Goal: Task Accomplishment & Management: Manage account settings

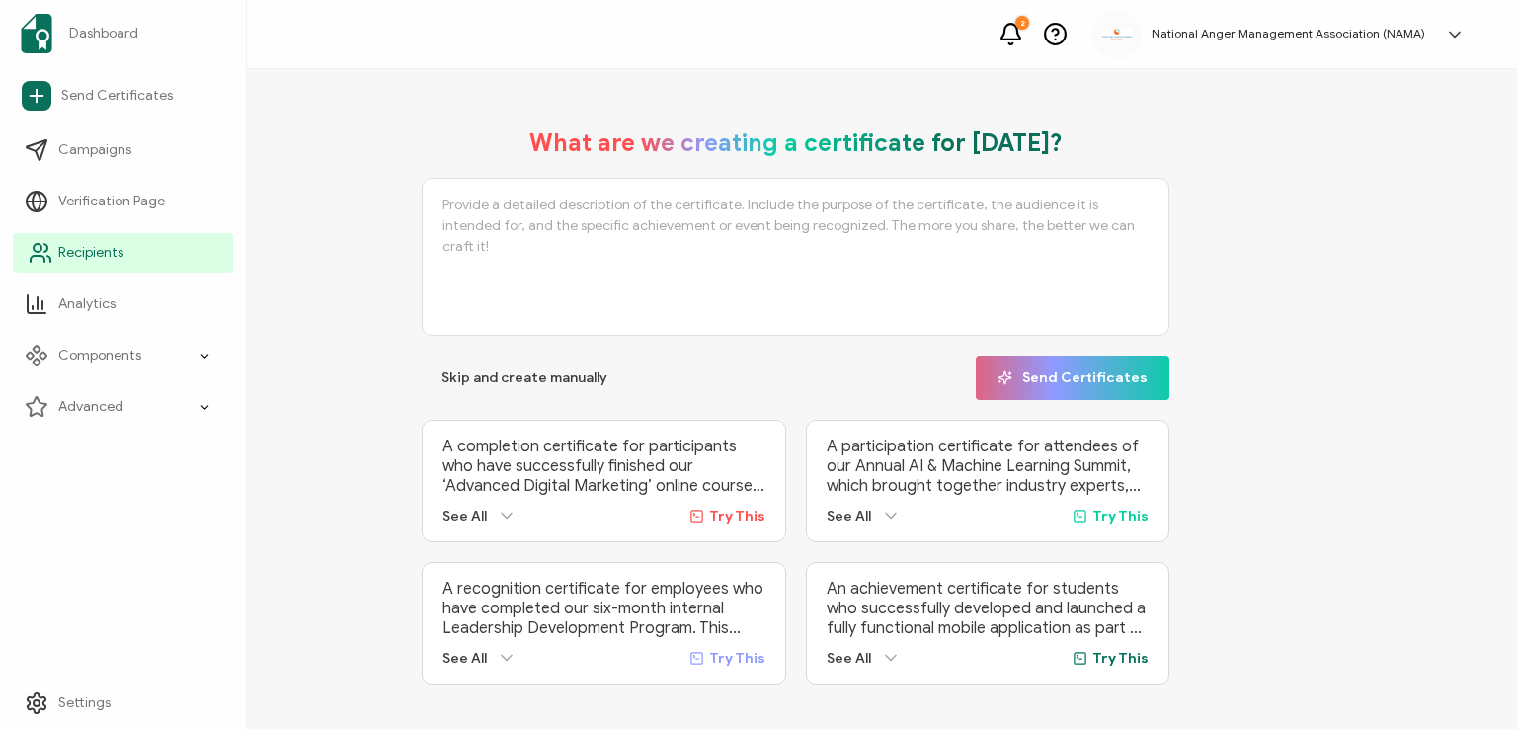
click at [91, 253] on span "Recipients" at bounding box center [90, 253] width 65 height 20
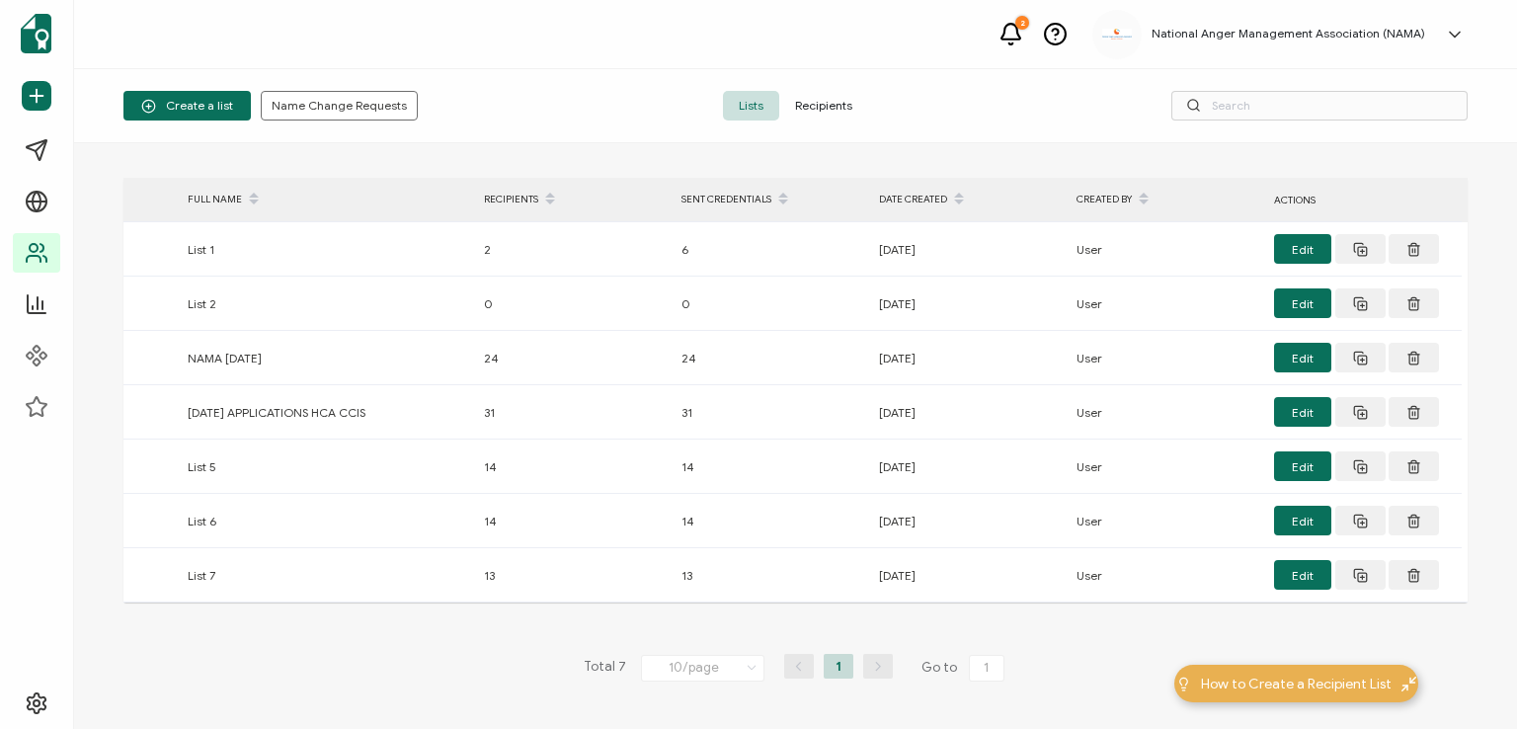
click at [813, 101] on span "Recipients" at bounding box center [823, 106] width 89 height 30
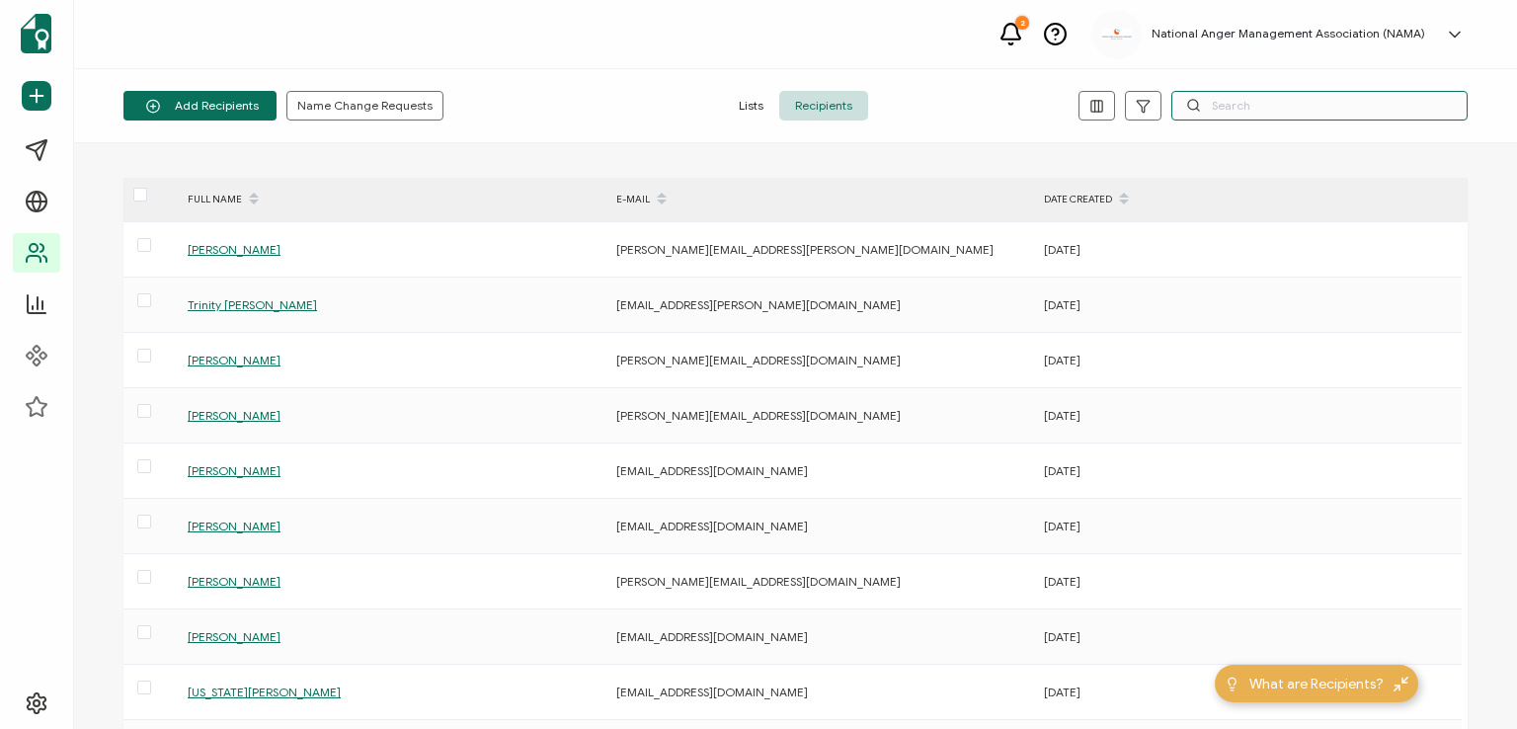
paste input "[PERSON_NAME]"
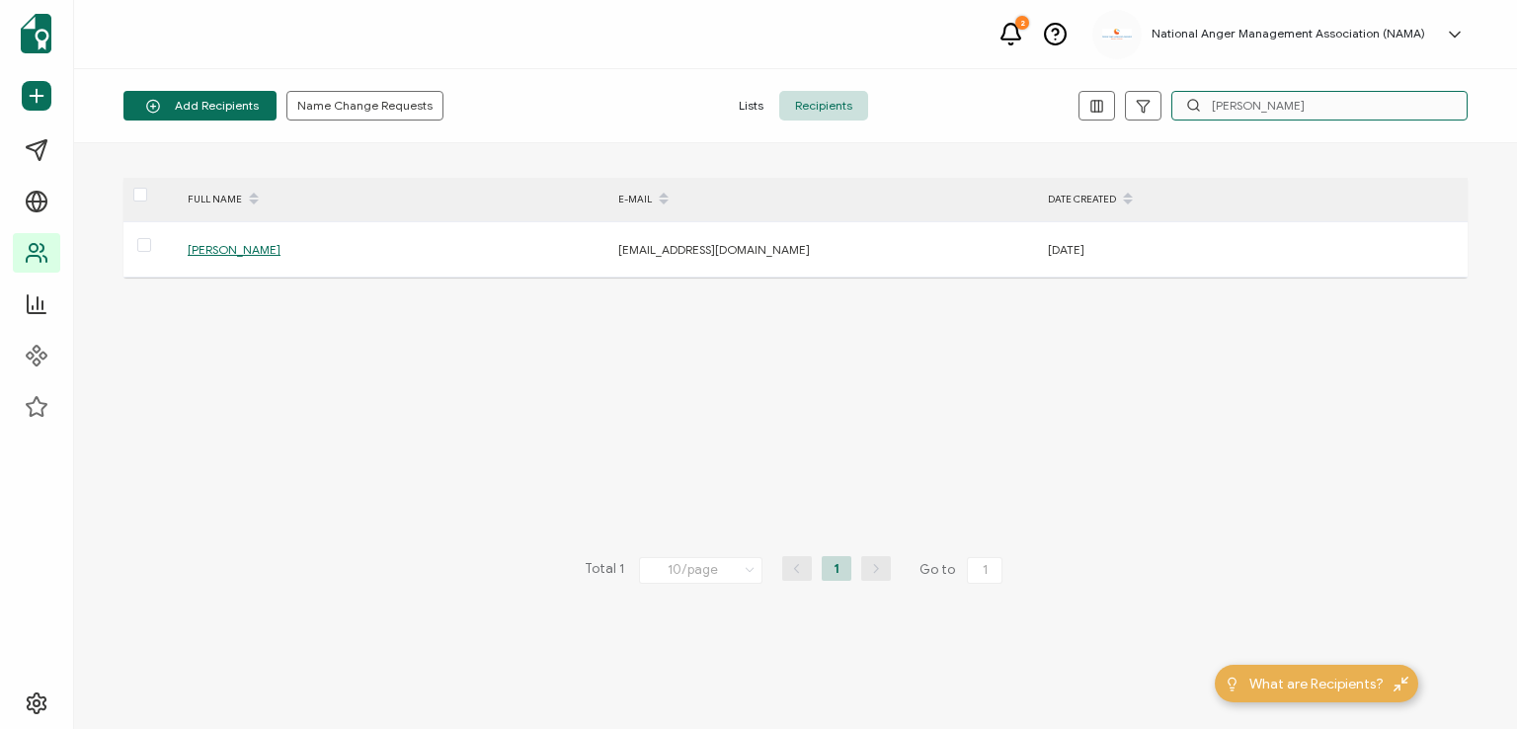
type input "[PERSON_NAME]"
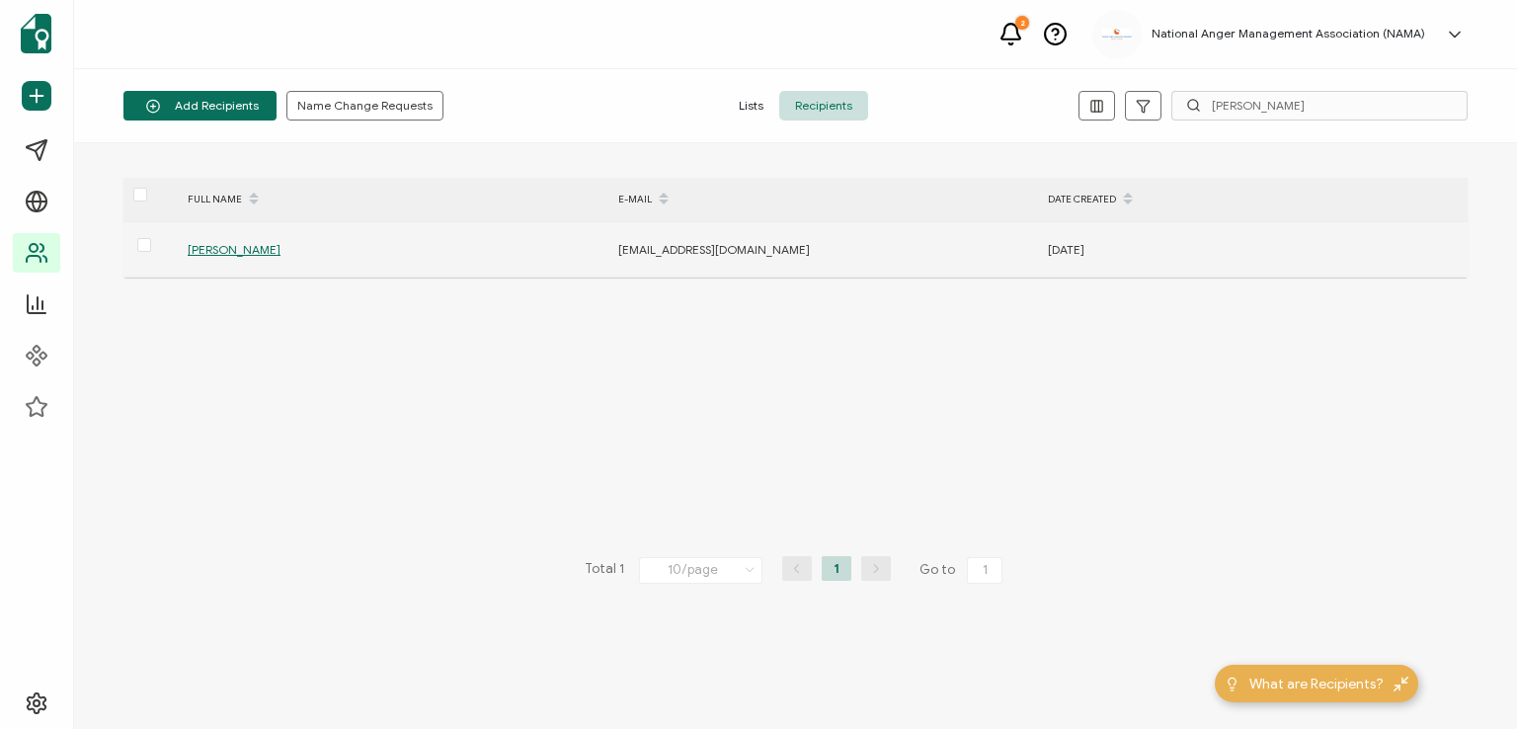
click at [217, 251] on span "[PERSON_NAME]" at bounding box center [234, 249] width 93 height 15
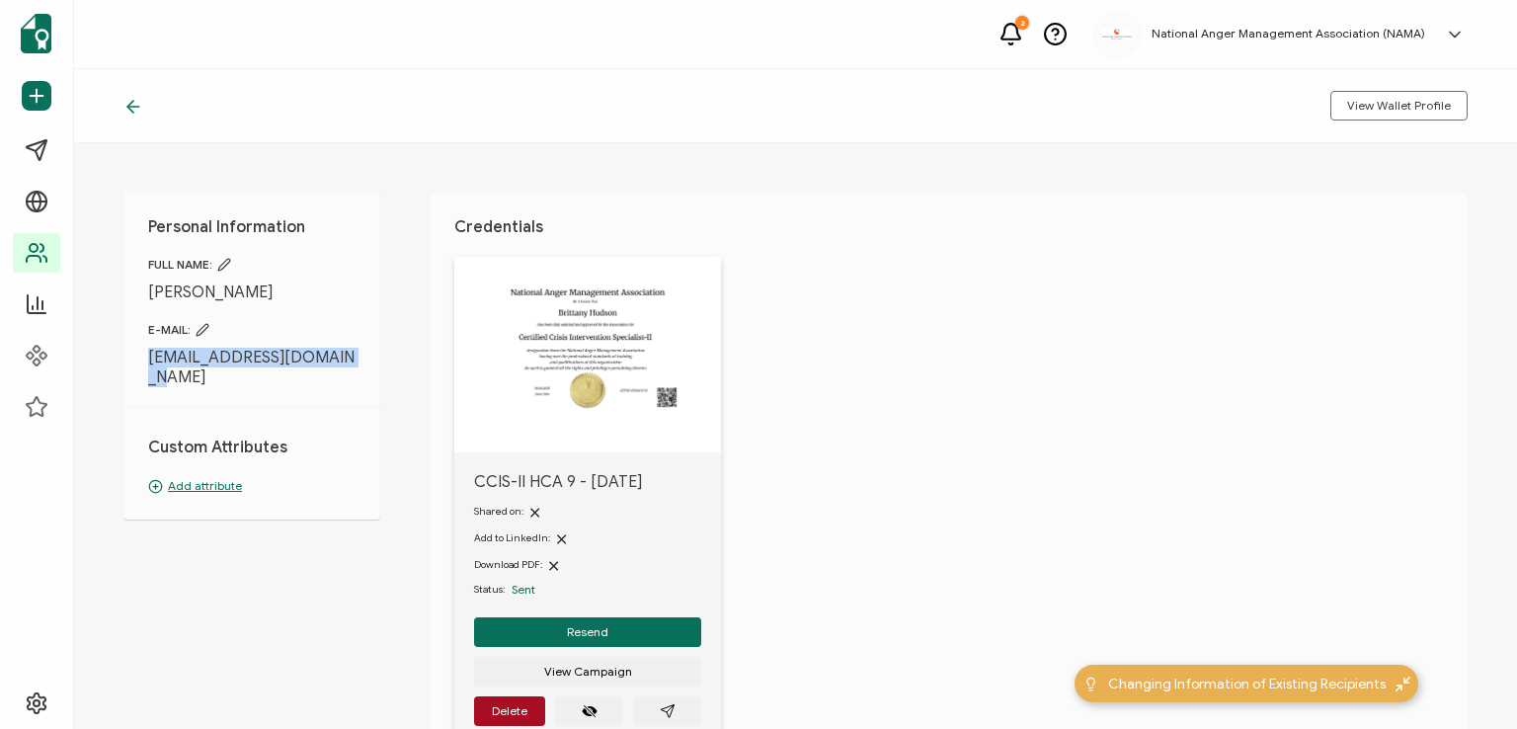
drag, startPoint x: 144, startPoint y: 356, endPoint x: 352, endPoint y: 349, distance: 207.5
click at [352, 349] on div "Personal Information FULL NAME: [PERSON_NAME] E-MAIL: [EMAIL_ADDRESS][DOMAIN_NA…" at bounding box center [251, 356] width 257 height 327
copy span "[EMAIL_ADDRESS][DOMAIN_NAME]"
click at [355, 356] on span "[EMAIL_ADDRESS][DOMAIN_NAME]" at bounding box center [251, 368] width 207 height 40
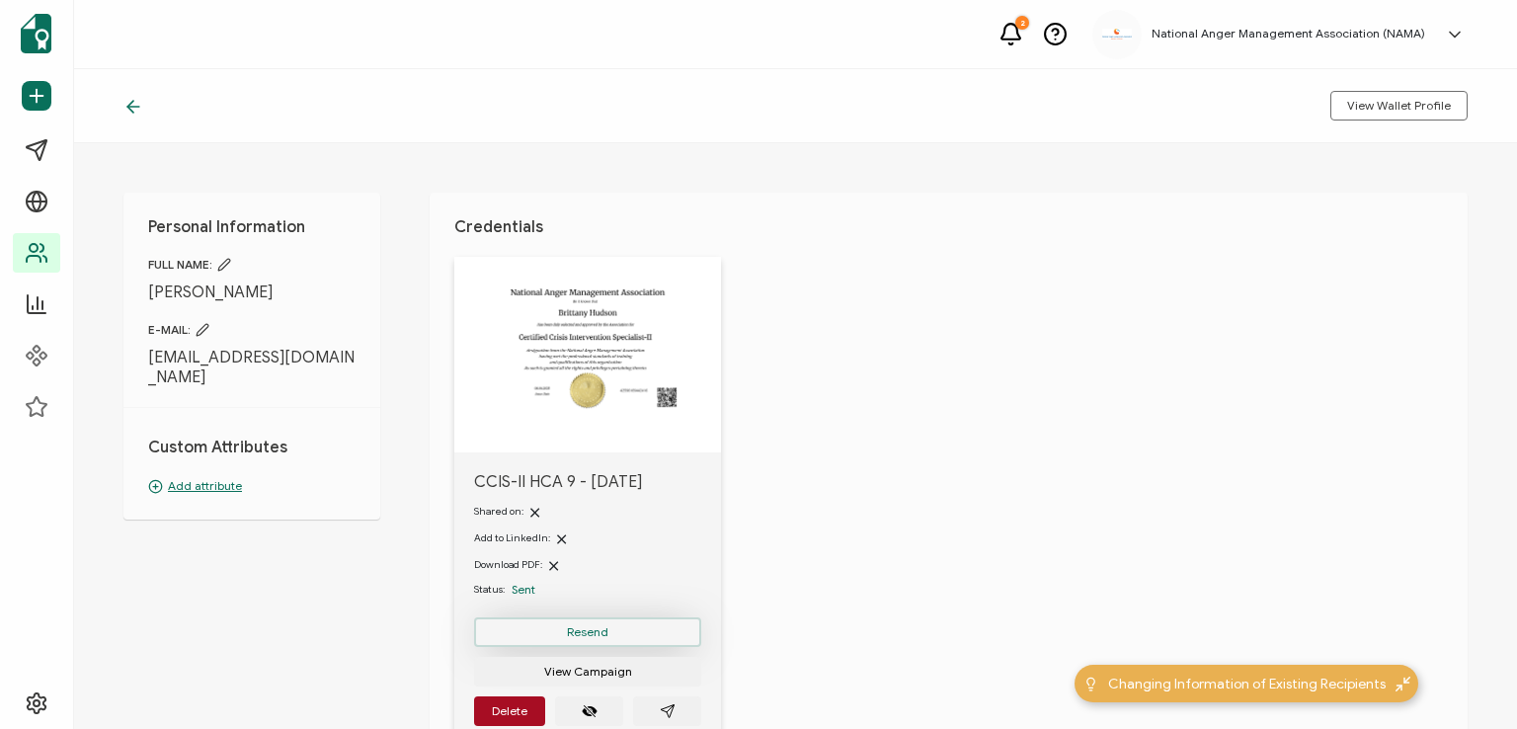
click at [572, 627] on span "Resend" at bounding box center [587, 632] width 41 height 12
